Goal: Navigation & Orientation: Find specific page/section

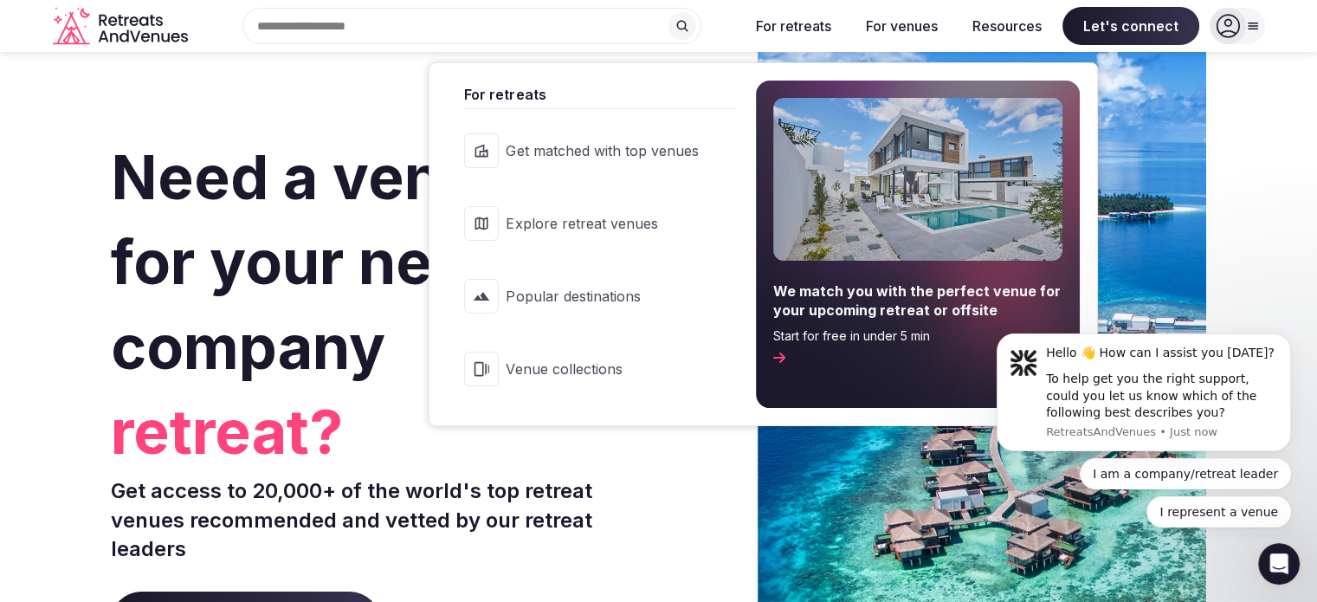
click at [607, 228] on span "Explore retreat venues" at bounding box center [602, 223] width 192 height 19
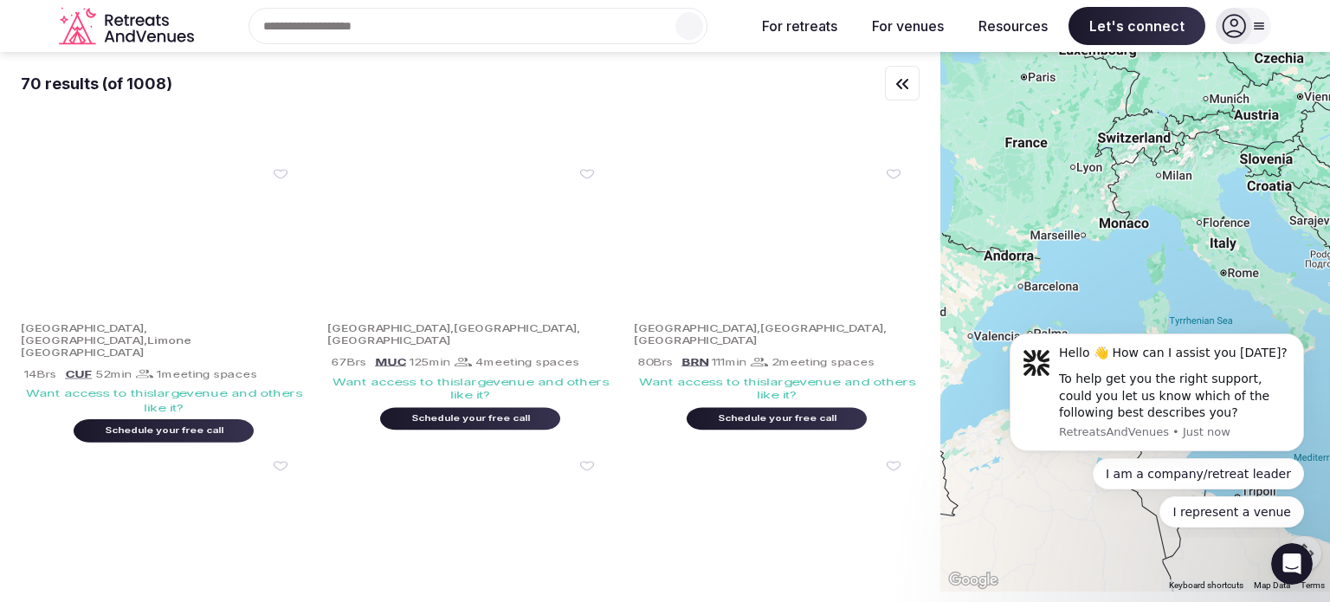
click at [548, 24] on input "text" at bounding box center [478, 26] width 459 height 36
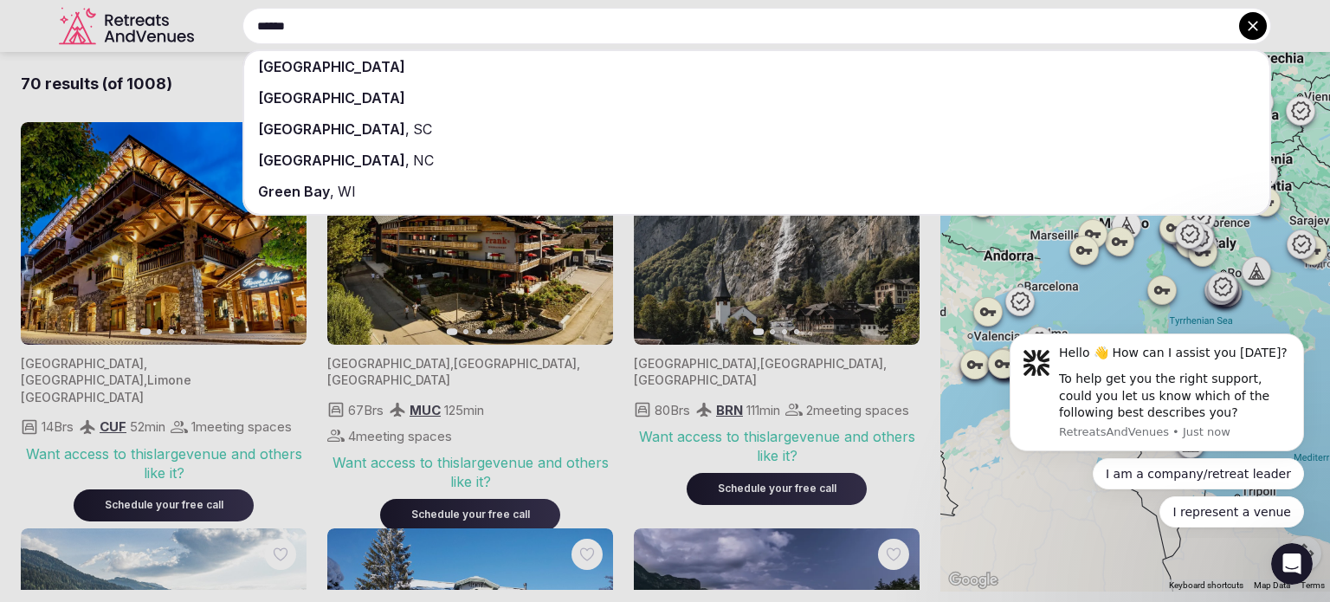
type input "******"
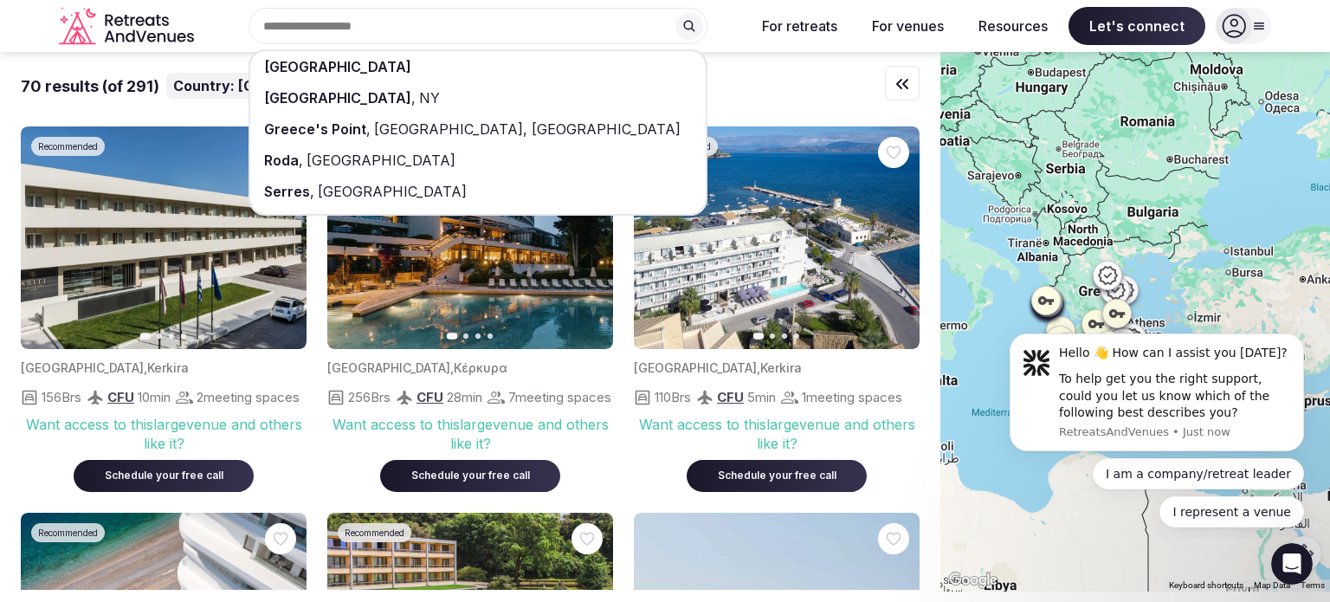
click at [723, 35] on div "[GEOGRAPHIC_DATA] [GEOGRAPHIC_DATA] , [GEOGRAPHIC_DATA] [GEOGRAPHIC_DATA][GEOGR…" at bounding box center [471, 26] width 540 height 36
click at [241, 40] on div "[GEOGRAPHIC_DATA] [GEOGRAPHIC_DATA] , [GEOGRAPHIC_DATA] [GEOGRAPHIC_DATA][GEOGR…" at bounding box center [471, 26] width 540 height 36
click at [723, 36] on div "[GEOGRAPHIC_DATA] [GEOGRAPHIC_DATA] , [GEOGRAPHIC_DATA] [GEOGRAPHIC_DATA][GEOGR…" at bounding box center [471, 26] width 540 height 36
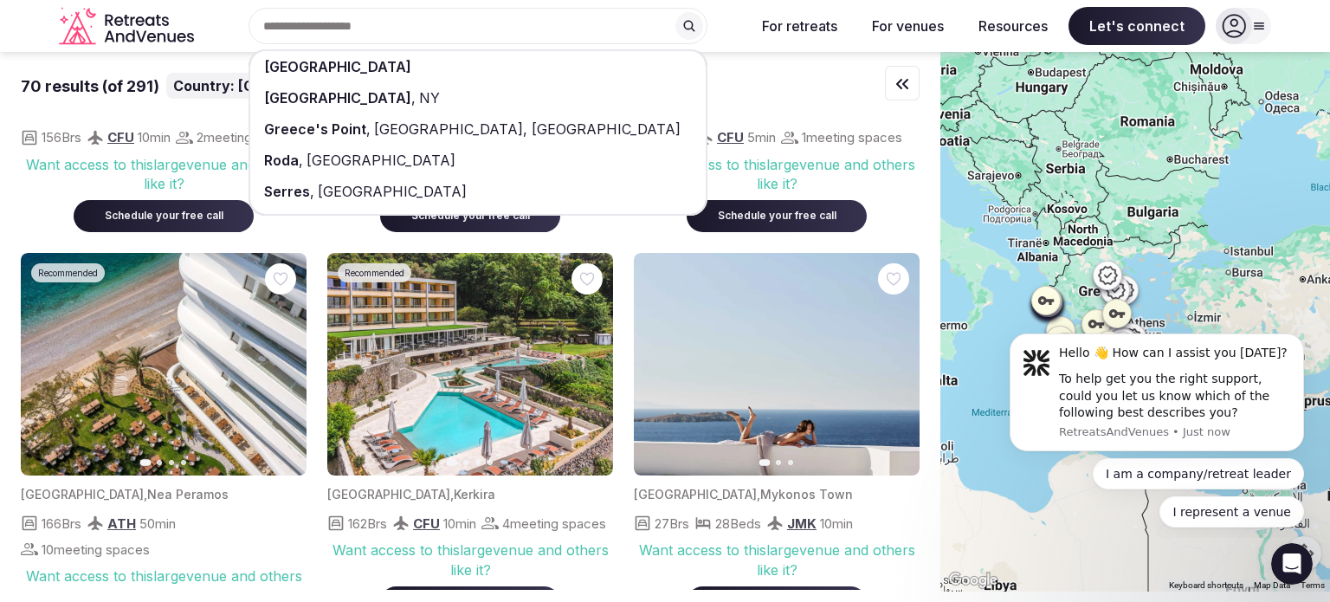
scroll to position [346, 0]
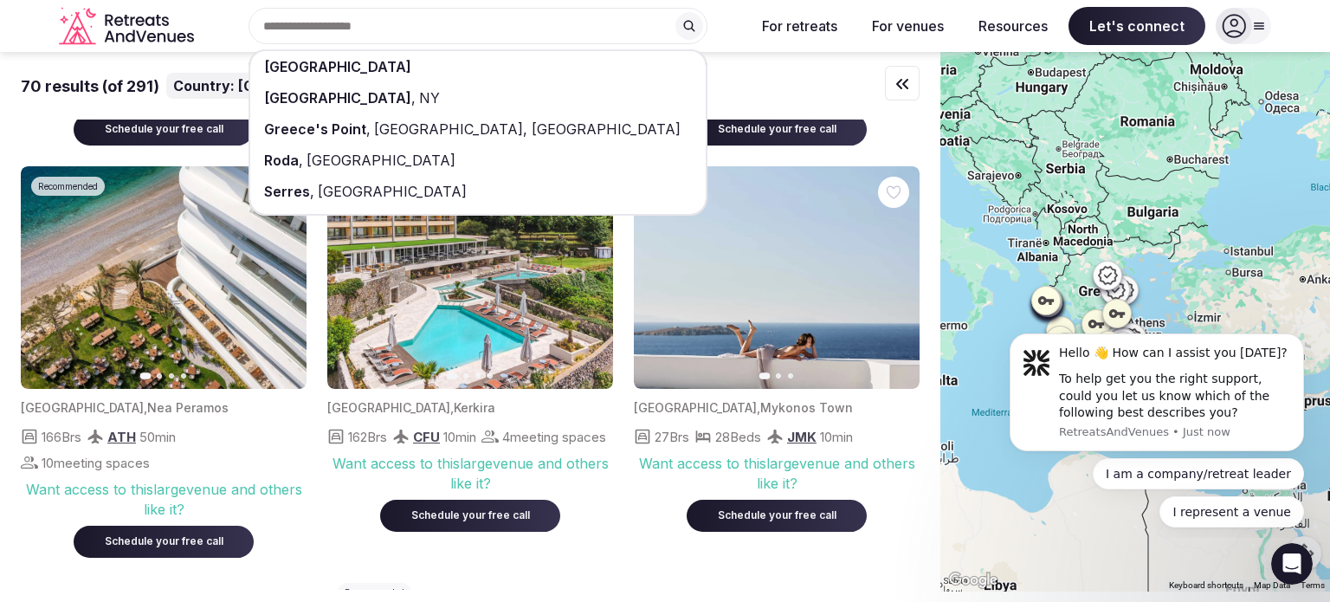
click at [896, 285] on icon "button" at bounding box center [896, 278] width 14 height 14
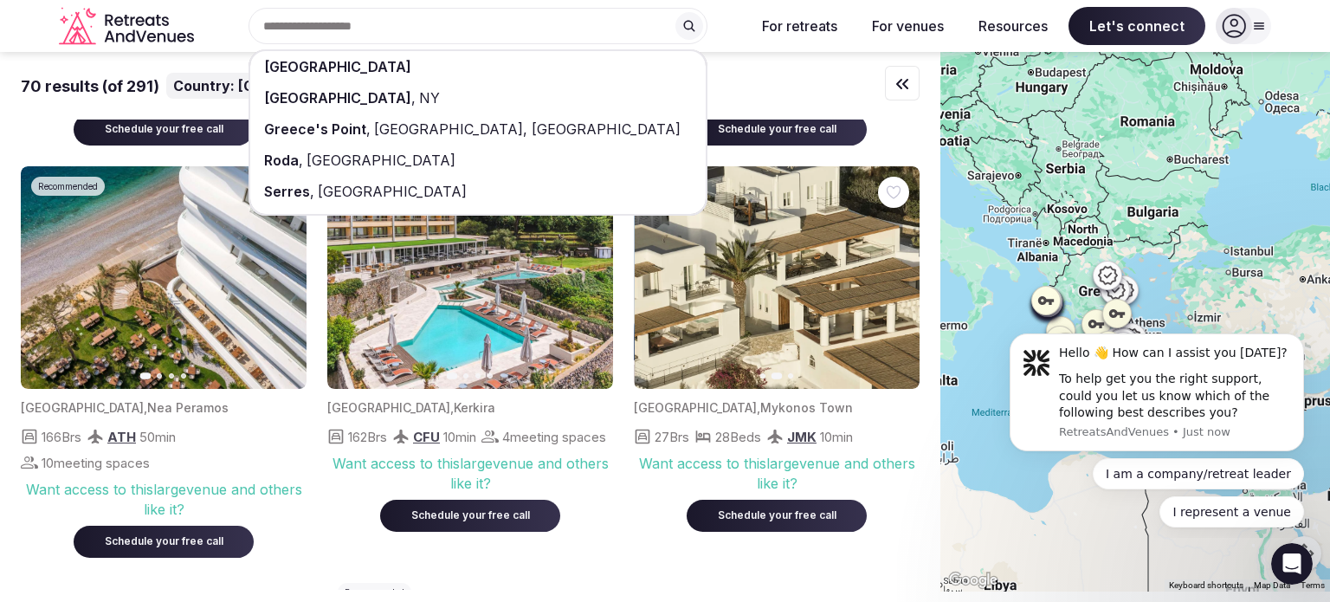
click at [896, 285] on icon "button" at bounding box center [896, 278] width 14 height 14
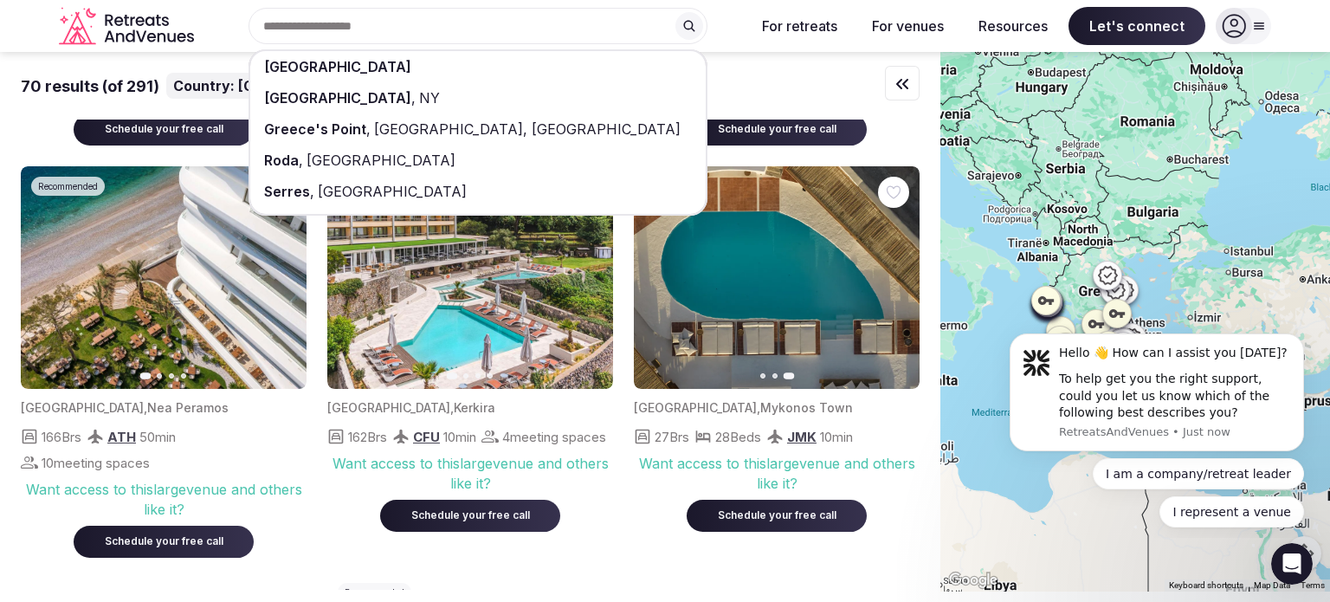
click at [747, 339] on img at bounding box center [777, 277] width 286 height 223
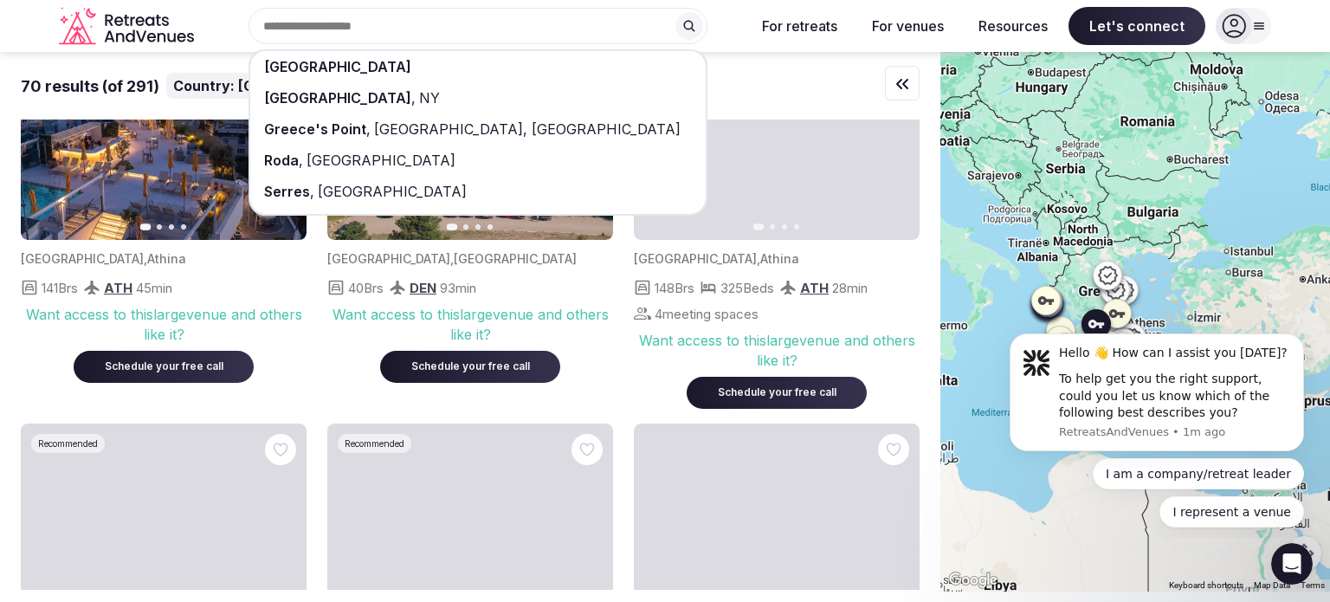
scroll to position [3724, 0]
